Goal: Navigation & Orientation: Find specific page/section

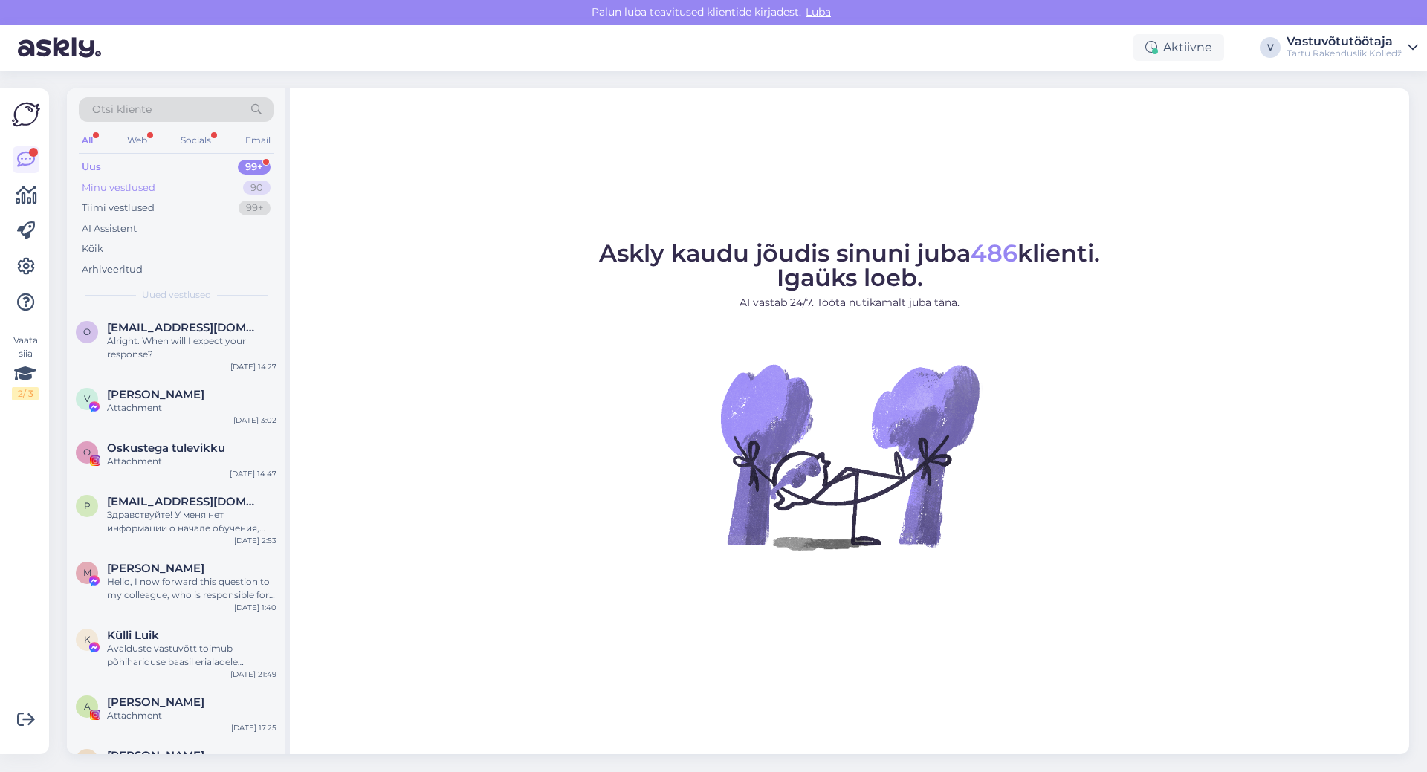
click at [144, 182] on div "Minu vestlused" at bounding box center [119, 188] width 74 height 15
click at [141, 187] on div "Minu vestlused" at bounding box center [119, 188] width 74 height 15
click at [123, 184] on div "Minu vestlused" at bounding box center [119, 188] width 74 height 15
